Goal: Task Accomplishment & Management: Manage account settings

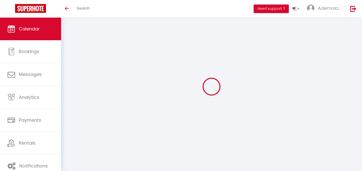
select select
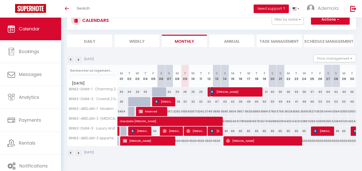
click at [216, 93] on span "[PERSON_NAME]" at bounding box center [235, 92] width 51 height 10
select select "OK"
select select "KO"
select select "0"
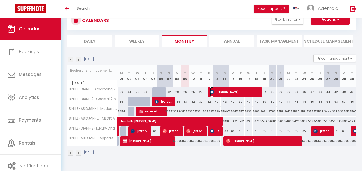
select select "1"
select select
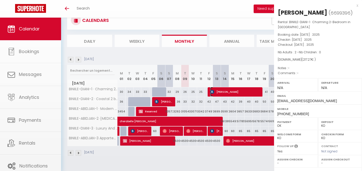
select select "25087"
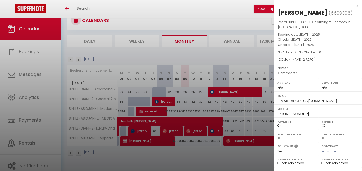
click at [214, 106] on div at bounding box center [181, 85] width 362 height 171
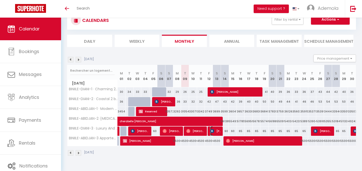
click at [215, 132] on span "[PERSON_NAME]" at bounding box center [215, 131] width 11 height 10
select select
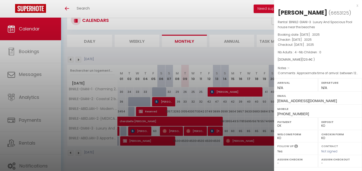
click at [196, 155] on div at bounding box center [181, 85] width 362 height 171
